Goal: Information Seeking & Learning: Learn about a topic

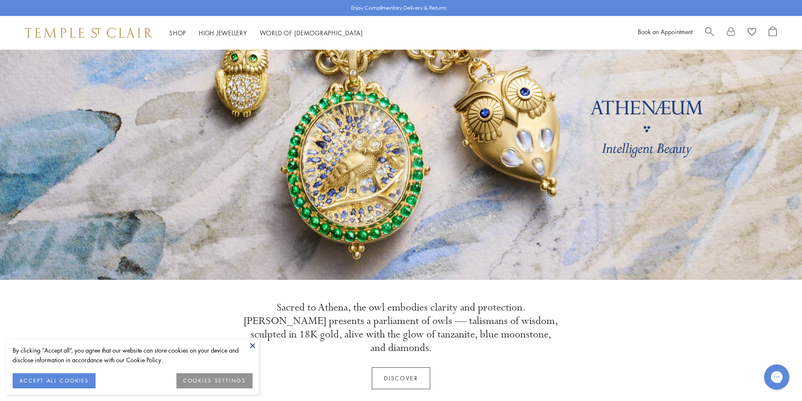
scroll to position [84, 0]
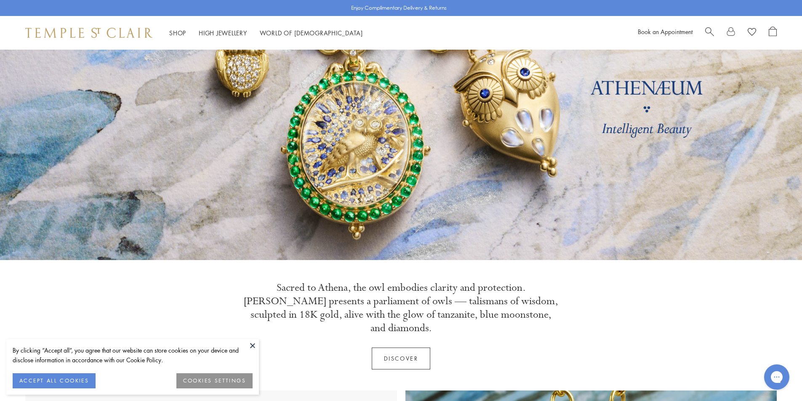
drag, startPoint x: 172, startPoint y: 171, endPoint x: 155, endPoint y: 256, distance: 86.8
click at [155, 256] on link at bounding box center [401, 112] width 802 height 295
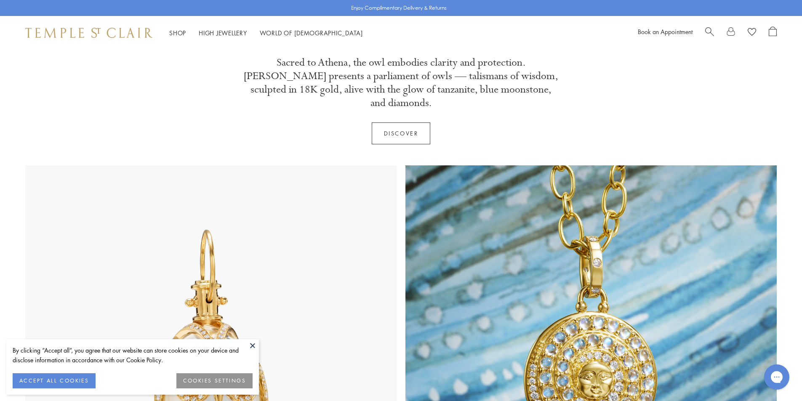
scroll to position [295, 0]
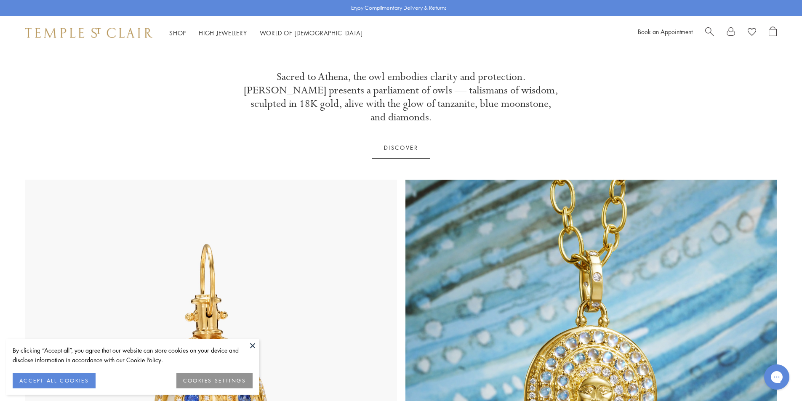
scroll to position [379, 0]
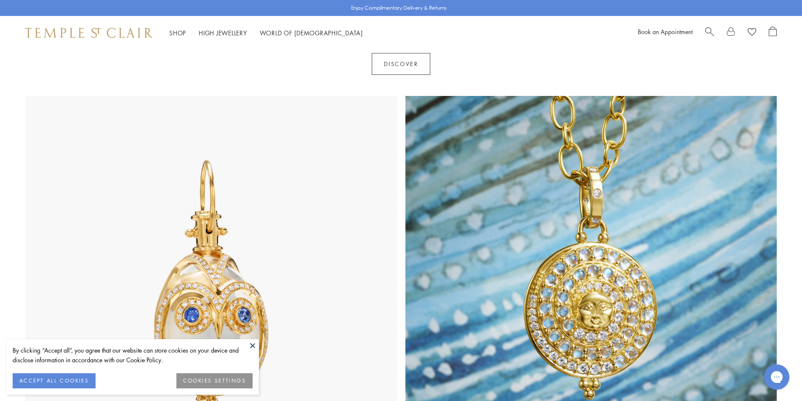
click at [247, 208] on img at bounding box center [211, 282] width 372 height 372
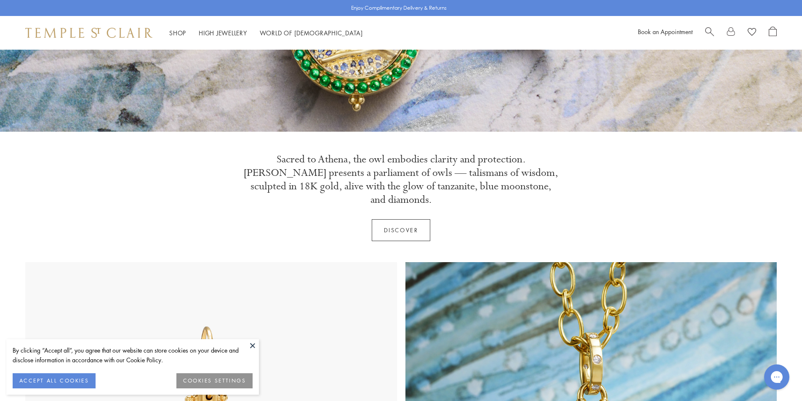
scroll to position [211, 0]
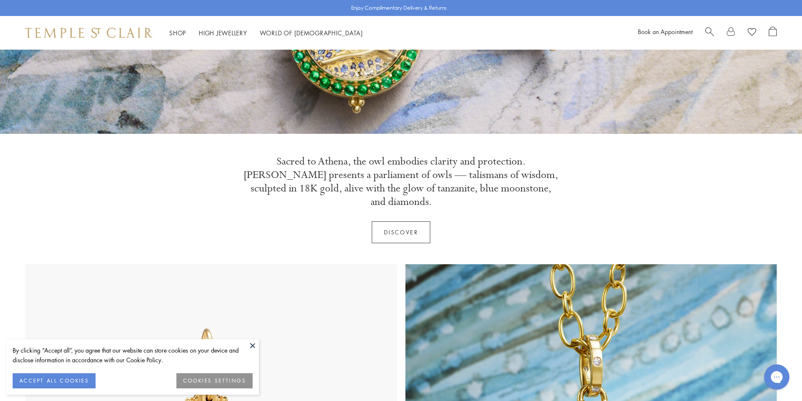
click at [256, 197] on div "Sacred to Athena, the owl embodies clarity and protection. Athenæum presents a …" at bounding box center [401, 184] width 316 height 58
click at [375, 222] on link "Discover" at bounding box center [401, 233] width 59 height 22
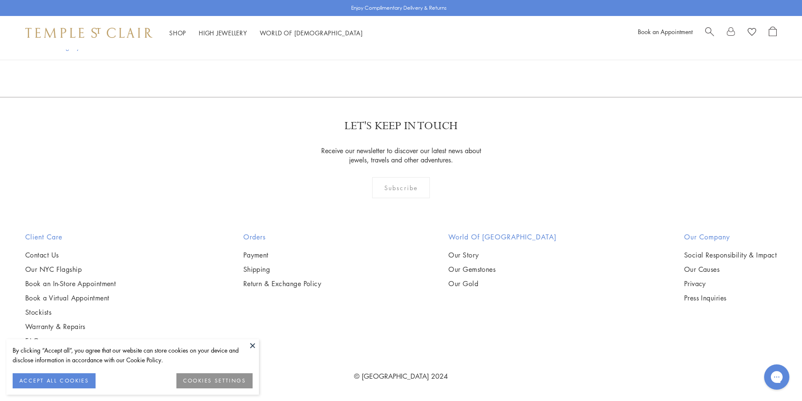
scroll to position [1474, 0]
click at [0, 0] on img at bounding box center [0, 0] width 0 height 0
click at [713, 32] on span "Search" at bounding box center [710, 31] width 9 height 9
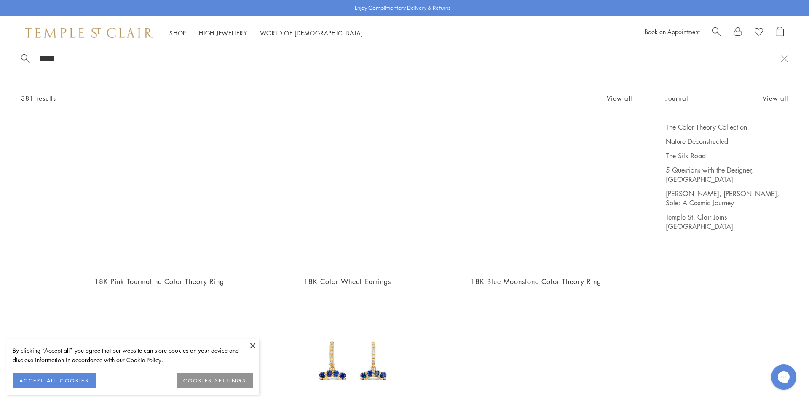
scroll to position [0, 0]
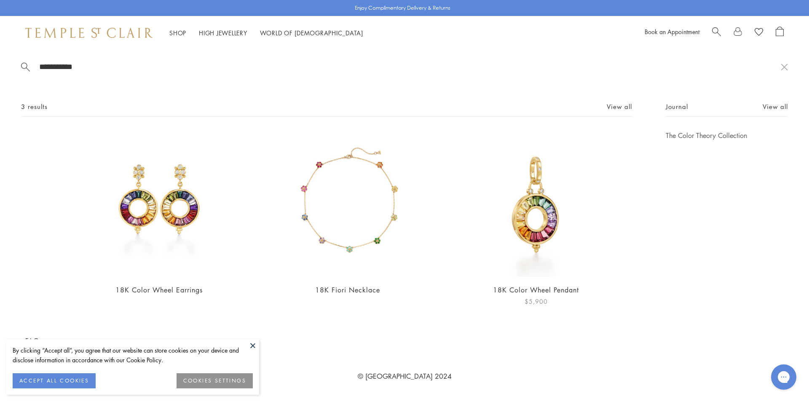
type input "**********"
click at [539, 250] on img at bounding box center [536, 204] width 146 height 146
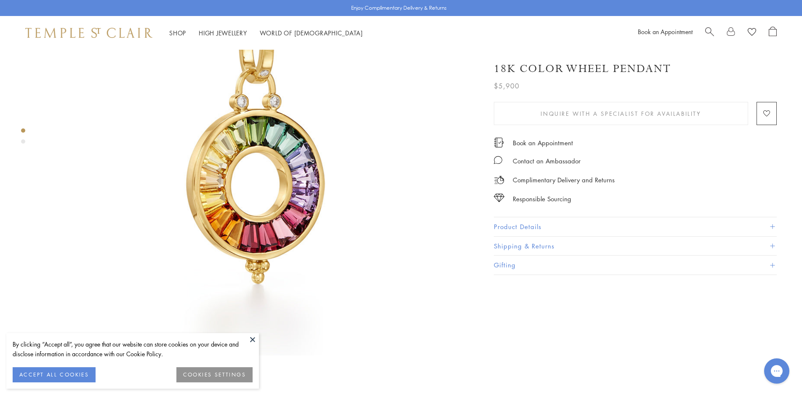
scroll to position [126, 0]
click at [581, 223] on button "Product Details" at bounding box center [635, 226] width 283 height 19
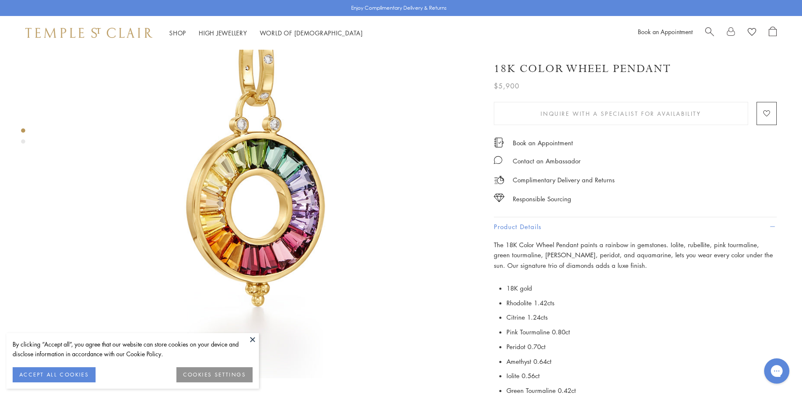
scroll to position [84, 0]
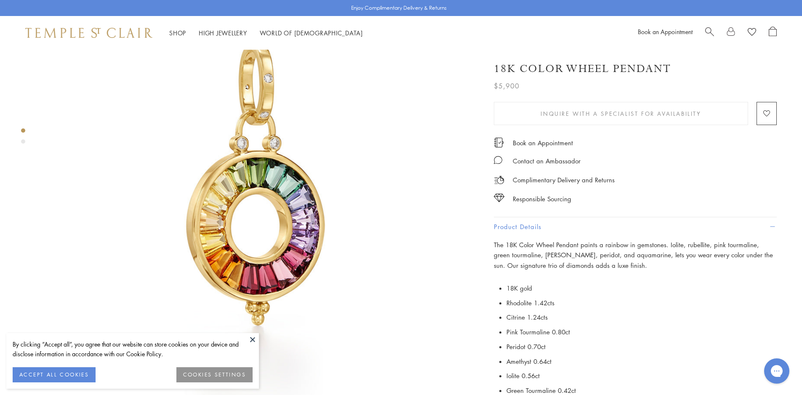
click at [180, 17] on div "Shop Shop Categories Amulets Pendants & Charms Lockets Chains & Leather Cords E…" at bounding box center [401, 33] width 802 height 34
